Goal: Transaction & Acquisition: Subscribe to service/newsletter

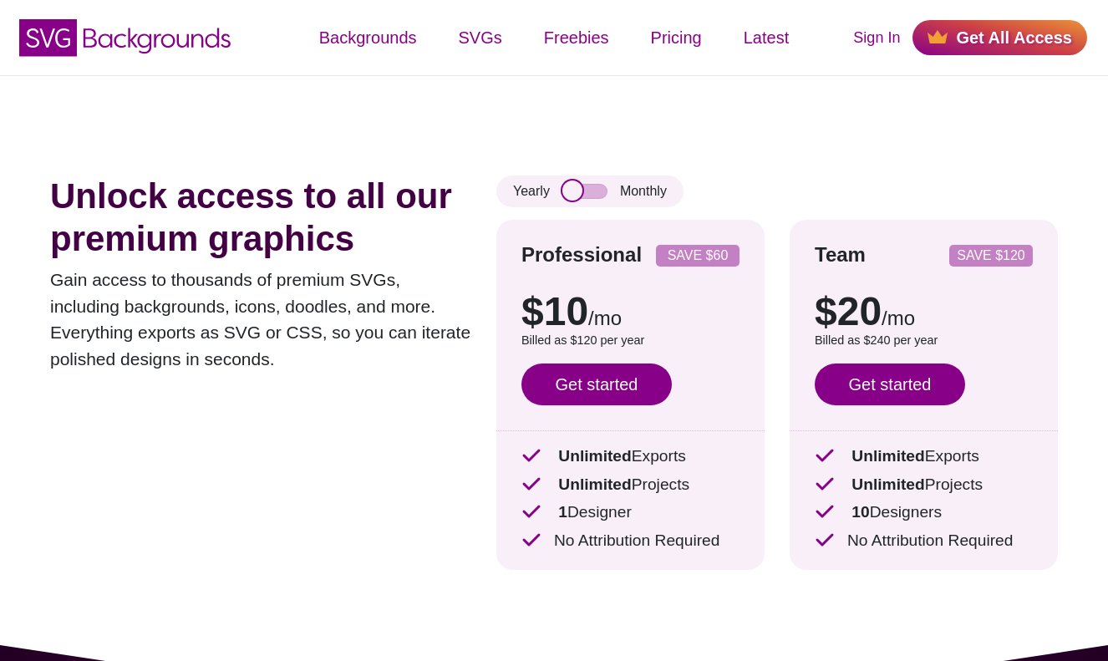
click at [586, 190] on input "checkbox" at bounding box center [584, 191] width 45 height 15
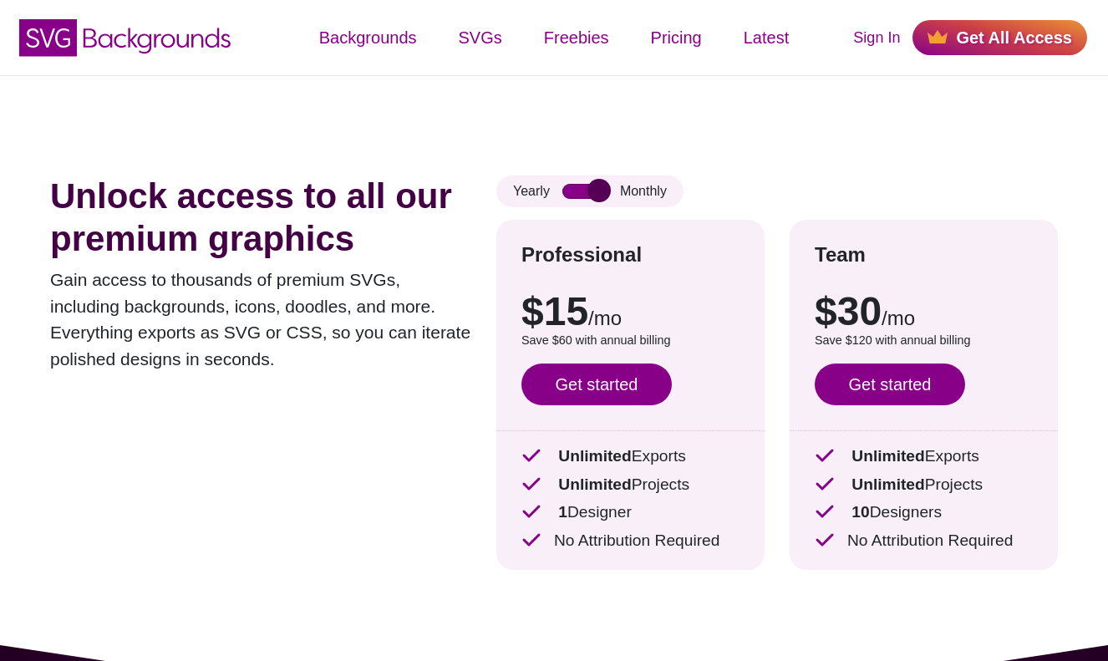
click at [586, 190] on input "checkbox" at bounding box center [584, 191] width 45 height 15
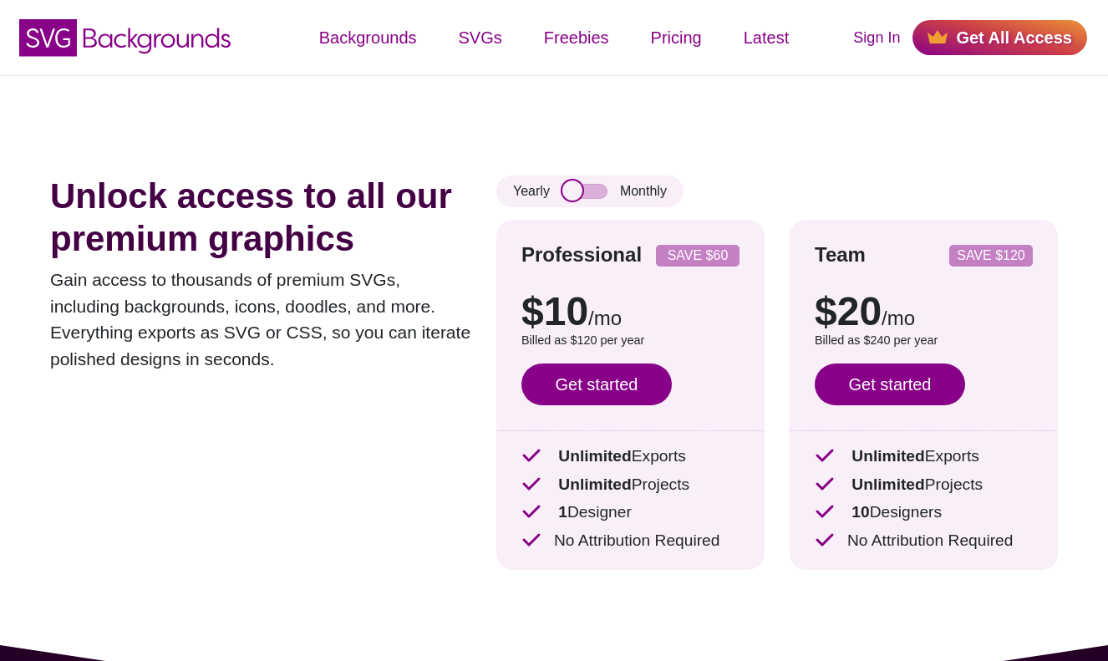
click at [585, 190] on input "checkbox" at bounding box center [584, 191] width 45 height 15
checkbox input "true"
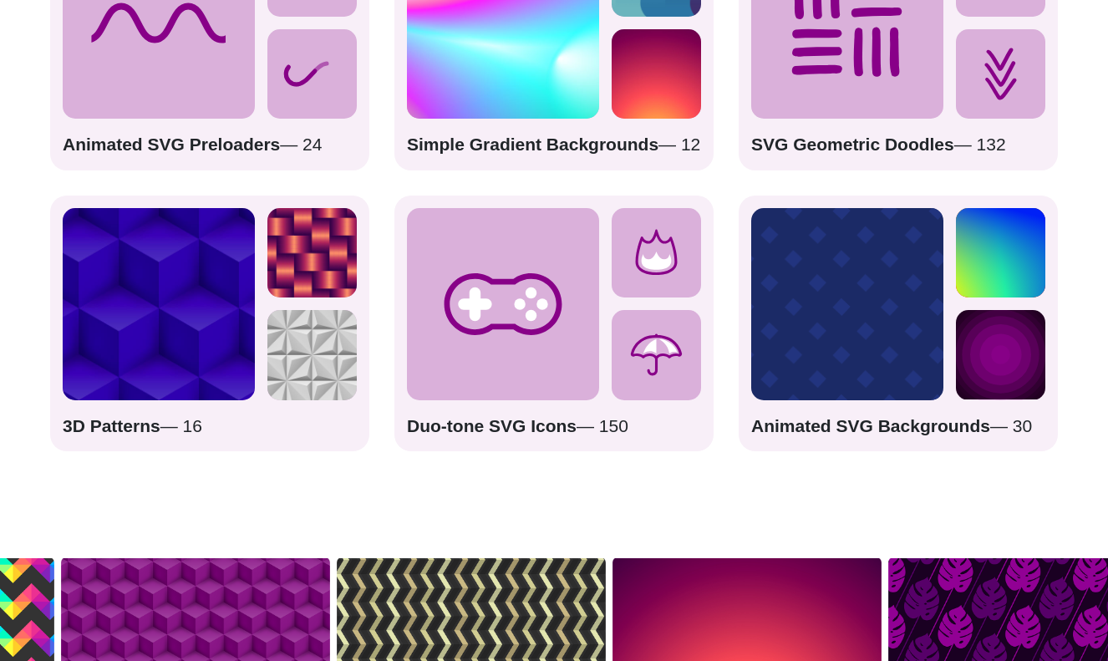
scroll to position [2764, 0]
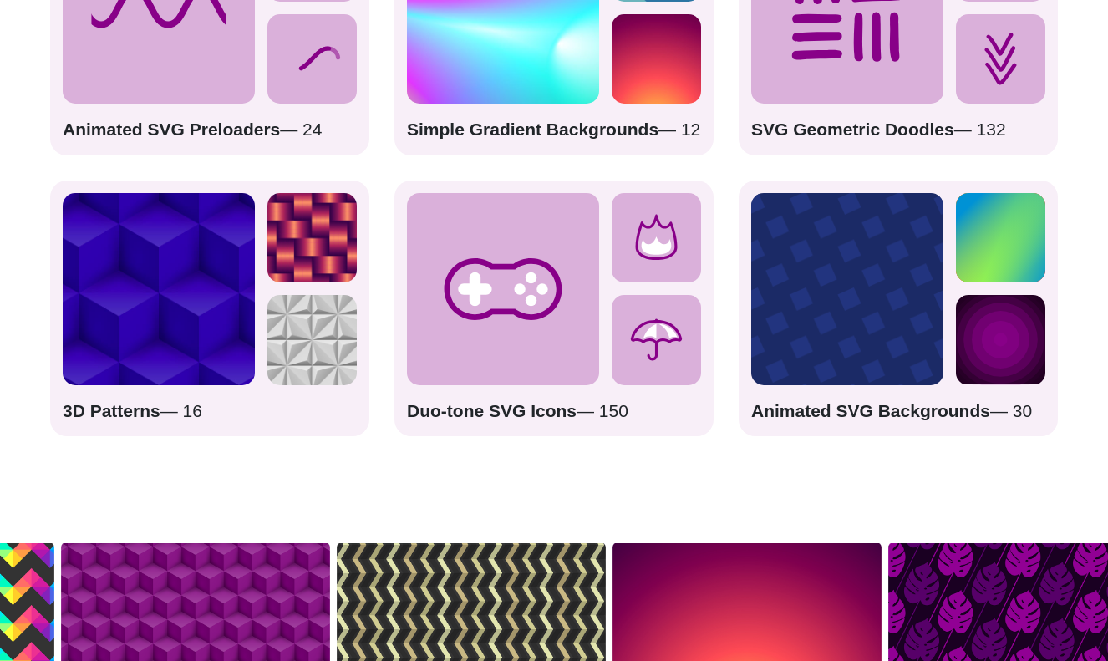
click at [891, 401] on strong "Animated SVG Backgrounds" at bounding box center [870, 410] width 239 height 19
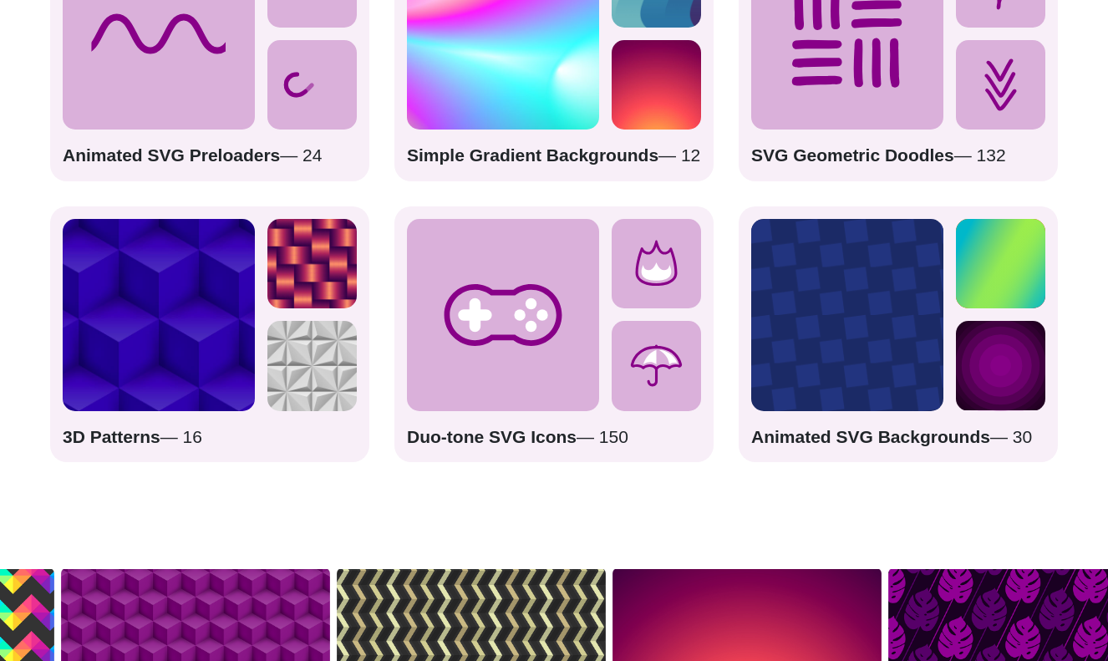
scroll to position [2705, 0]
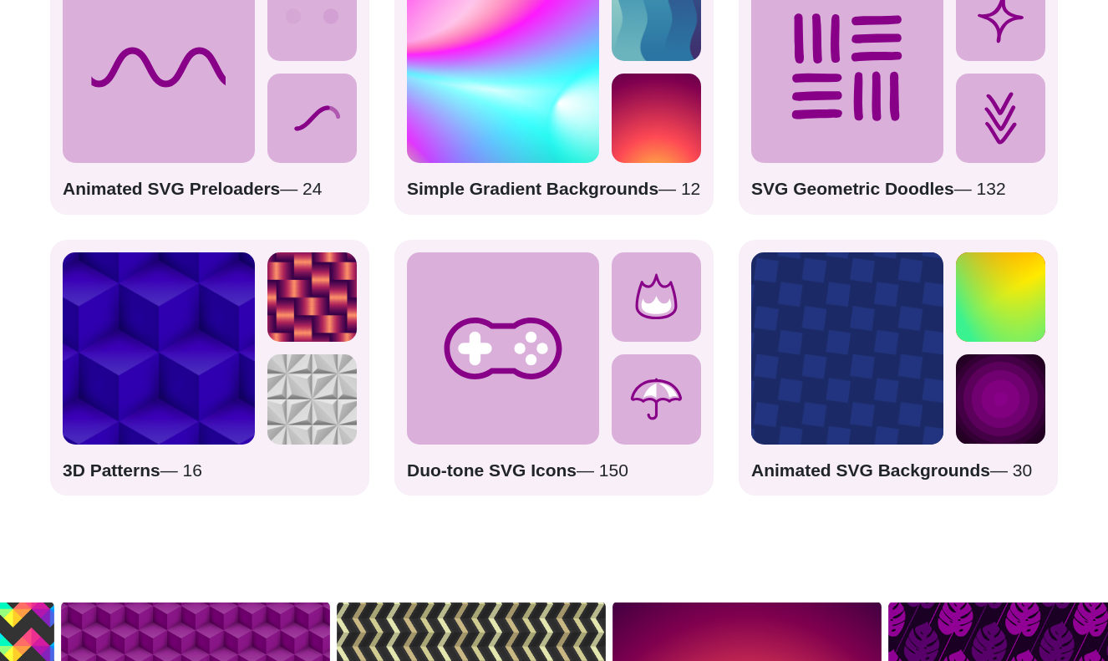
click at [983, 374] on circle at bounding box center [1000, 399] width 89 height 89
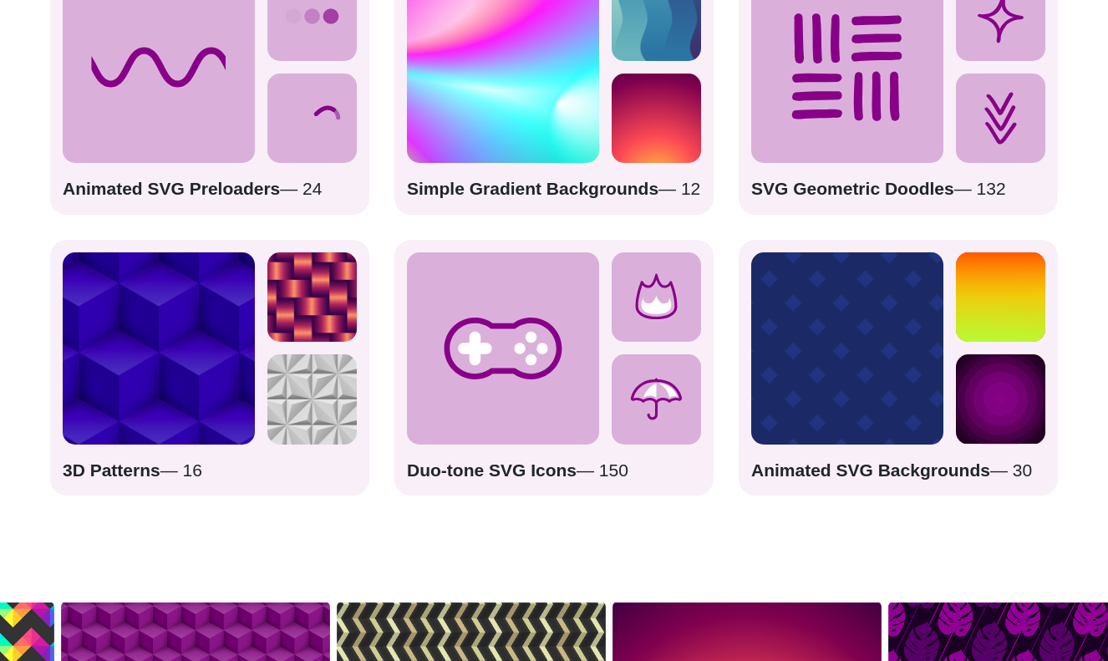
click at [927, 458] on div "Animated SVG Backgrounds — 30" at bounding box center [897, 368] width 319 height 256
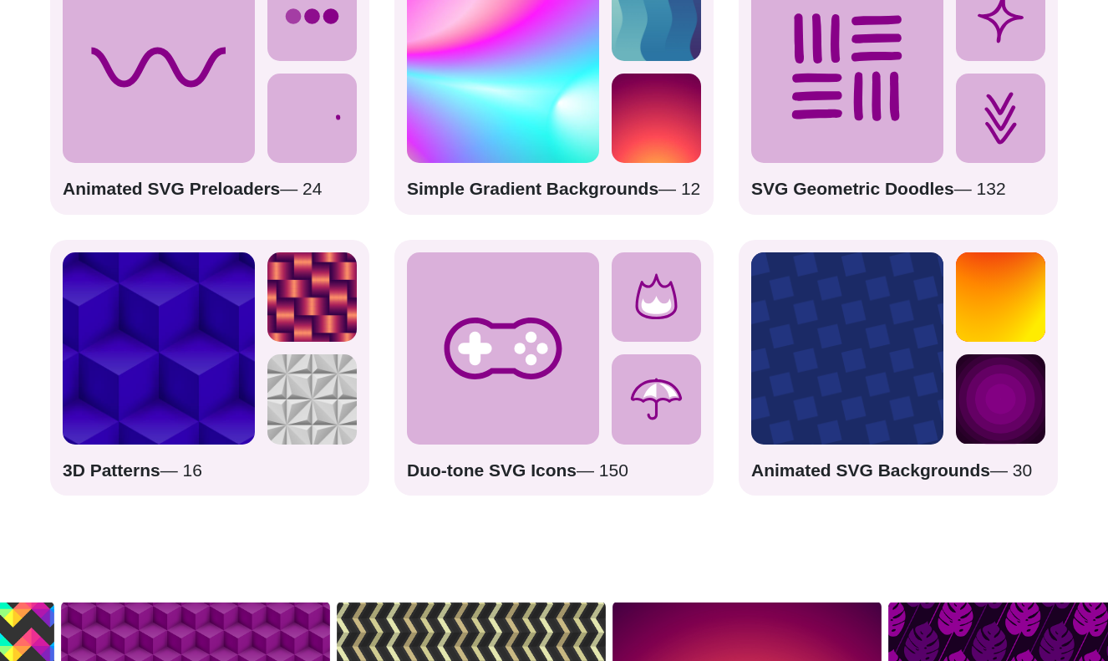
click at [923, 460] on strong "Animated SVG Backgrounds" at bounding box center [870, 469] width 239 height 19
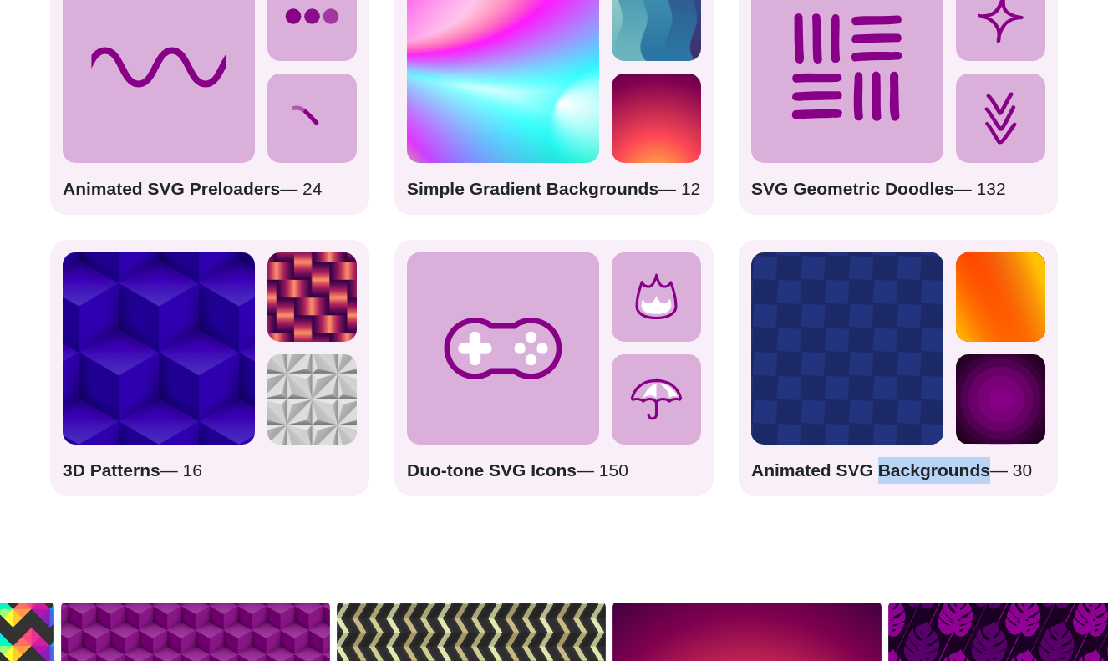
click at [923, 460] on strong "Animated SVG Backgrounds" at bounding box center [870, 469] width 239 height 19
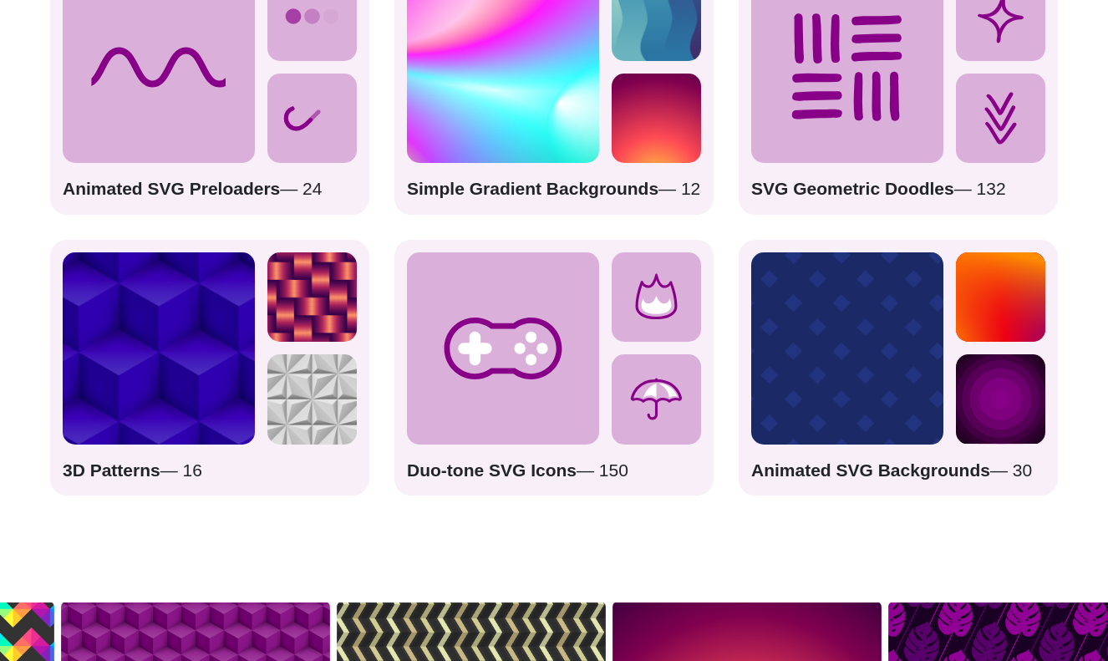
click at [987, 262] on rect at bounding box center [1000, 296] width 89 height 89
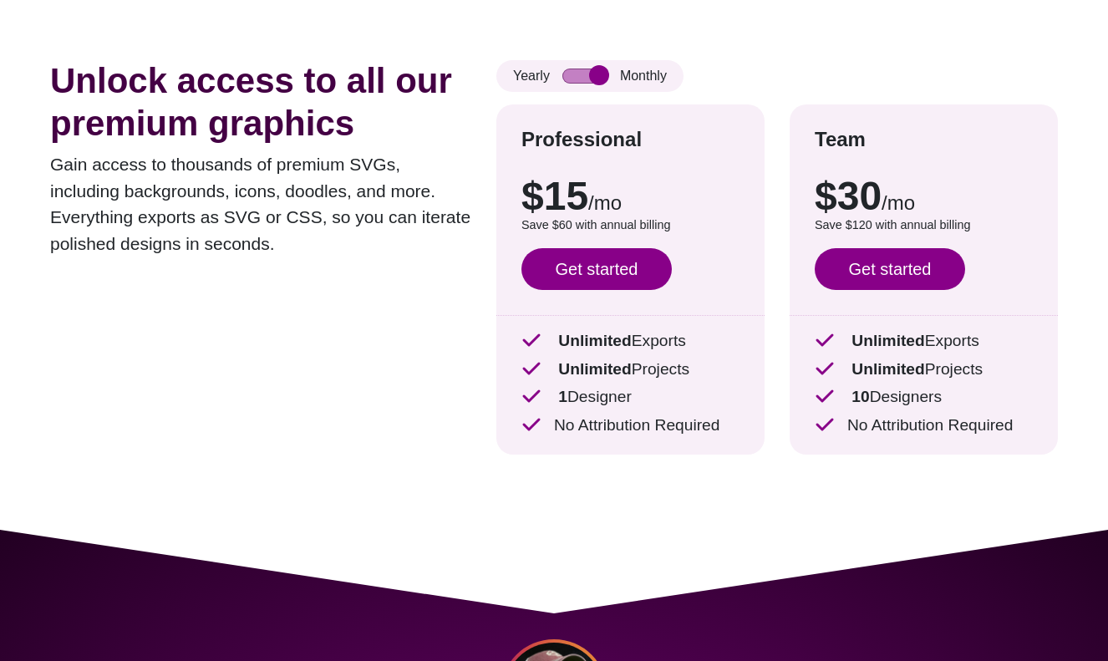
scroll to position [0, 0]
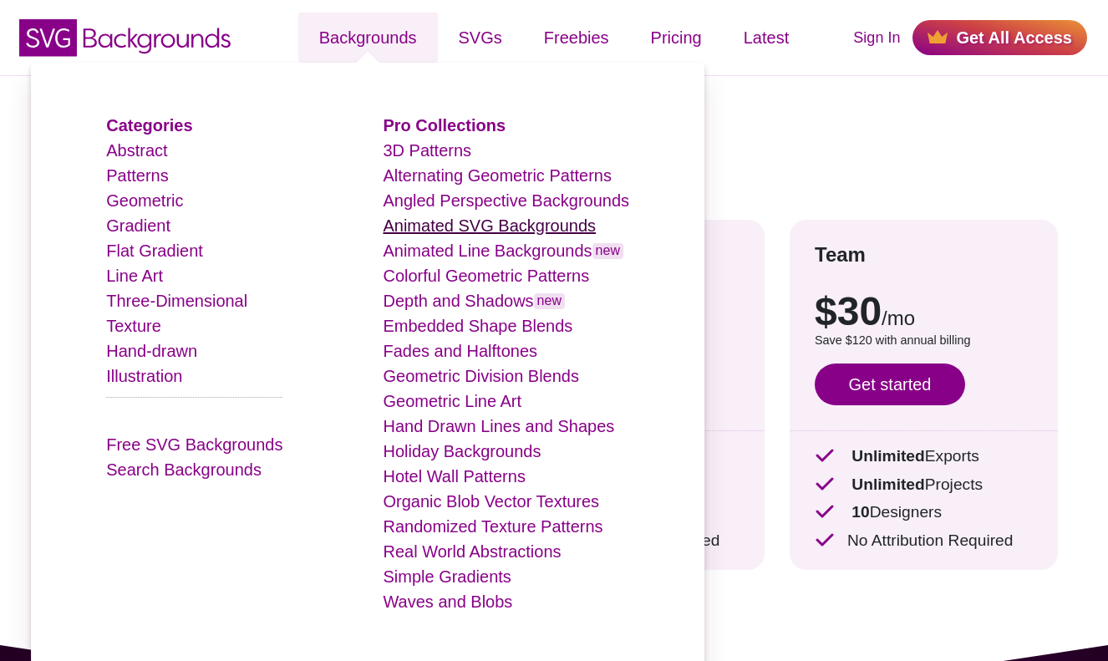
click at [474, 226] on link "Animated SVG Backgrounds" at bounding box center [489, 225] width 213 height 18
